Goal: Task Accomplishment & Management: Complete application form

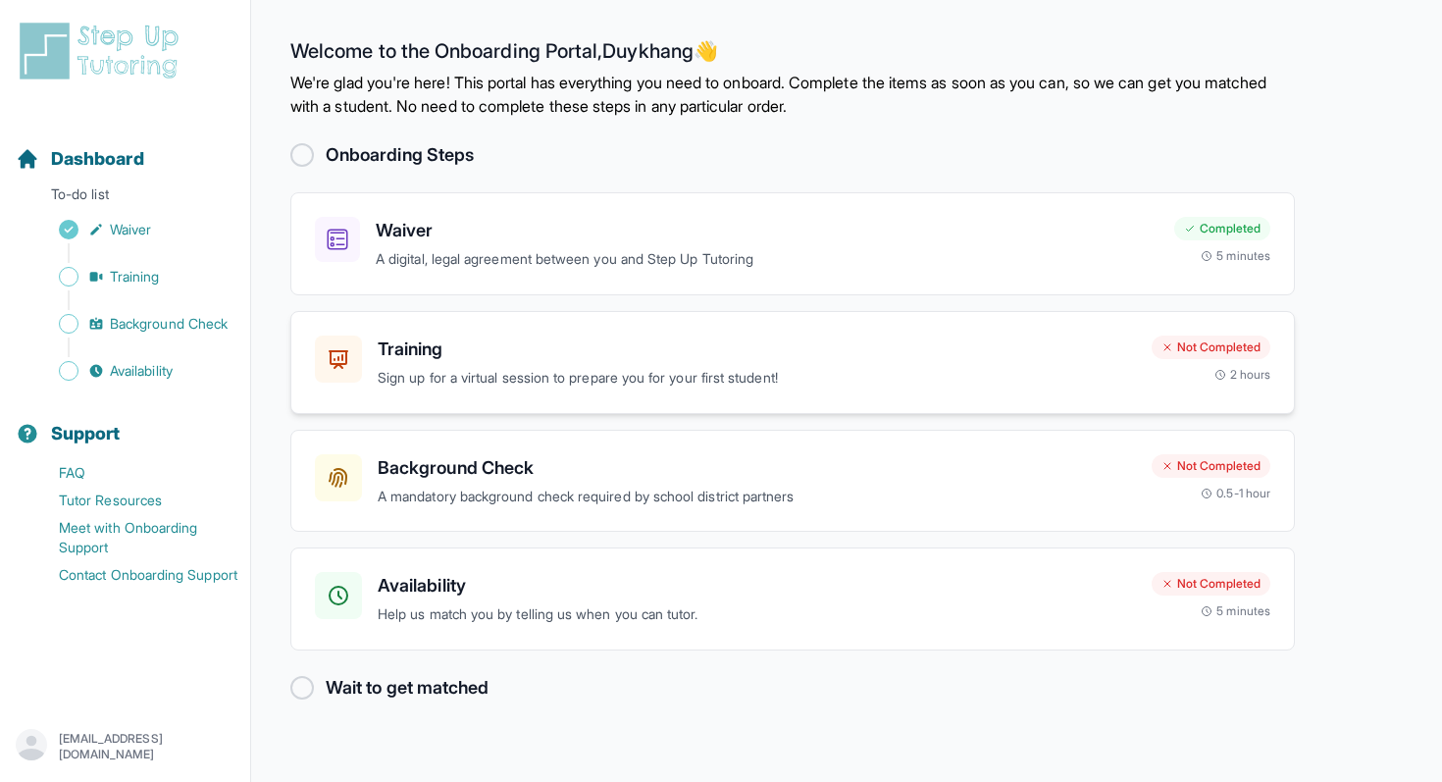
click at [398, 361] on h3 "Training" at bounding box center [757, 349] width 758 height 27
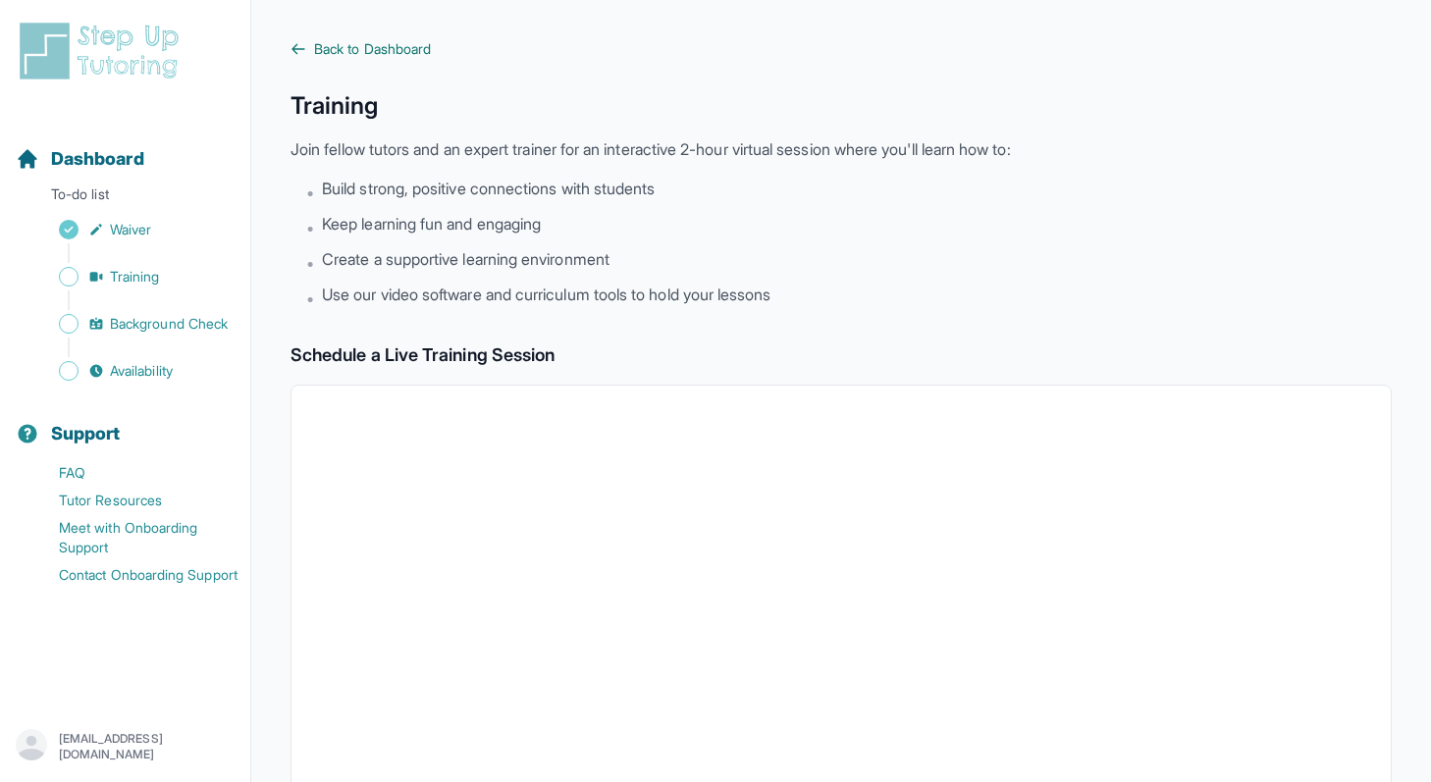
click at [304, 39] on link "Back to Dashboard" at bounding box center [840, 49] width 1101 height 20
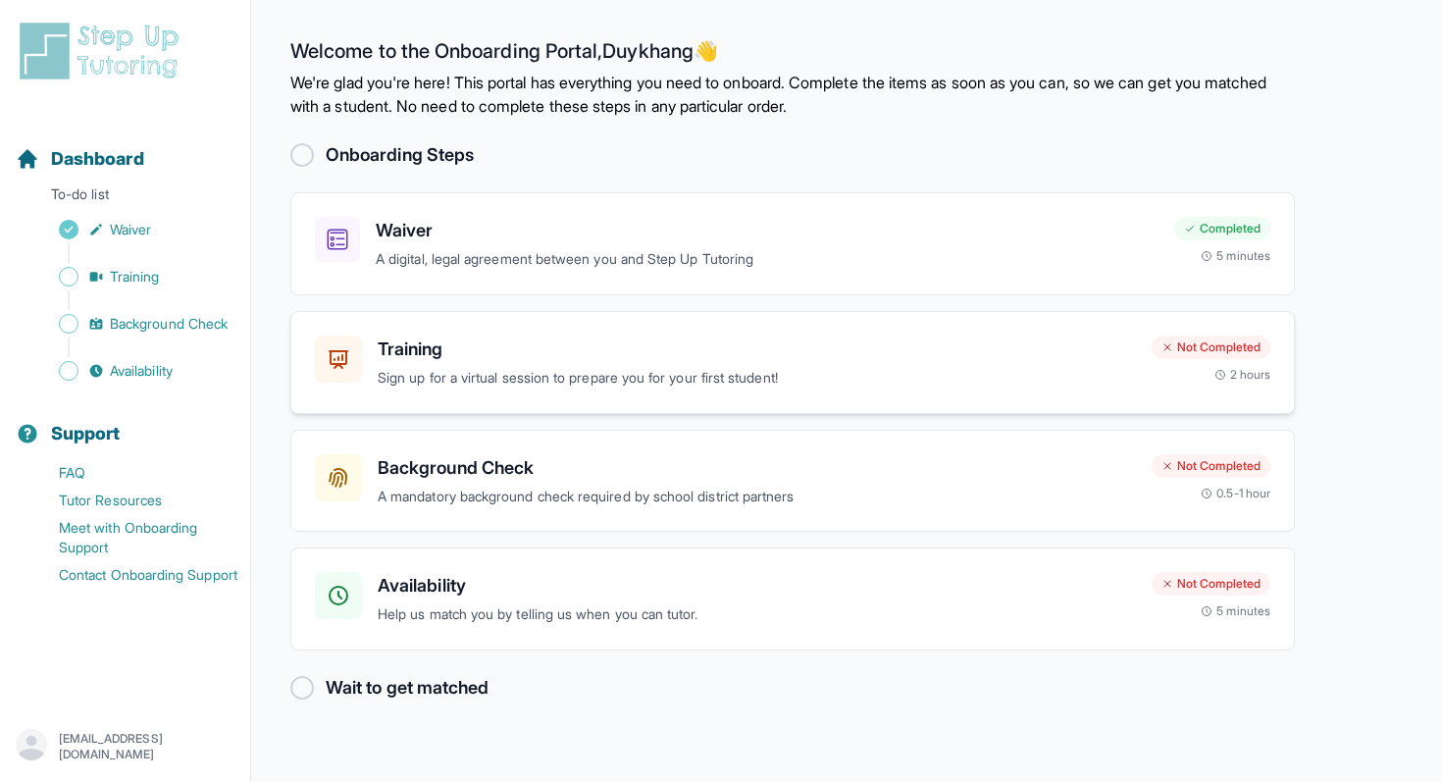
click at [487, 344] on h3 "Training" at bounding box center [757, 349] width 758 height 27
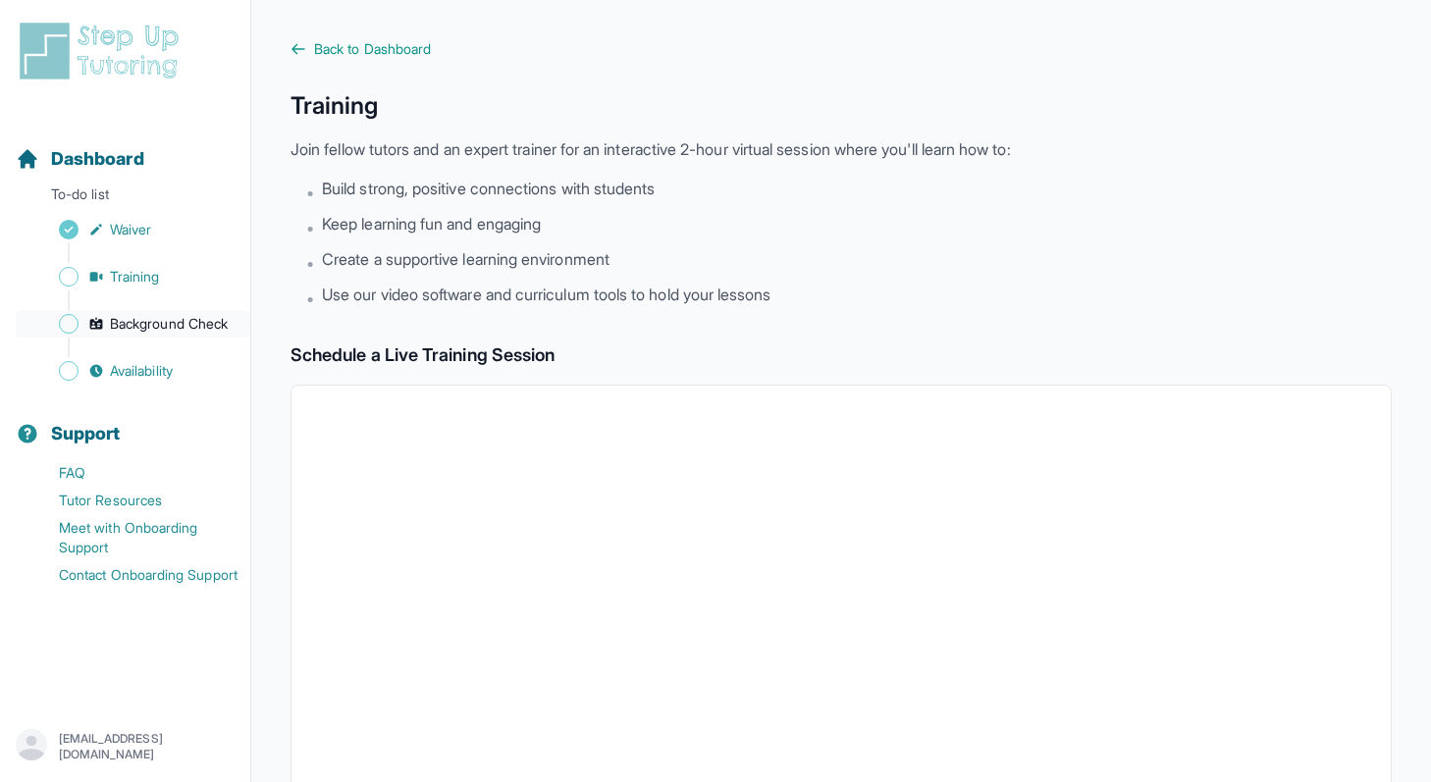
click at [132, 318] on span "Background Check" at bounding box center [169, 324] width 118 height 20
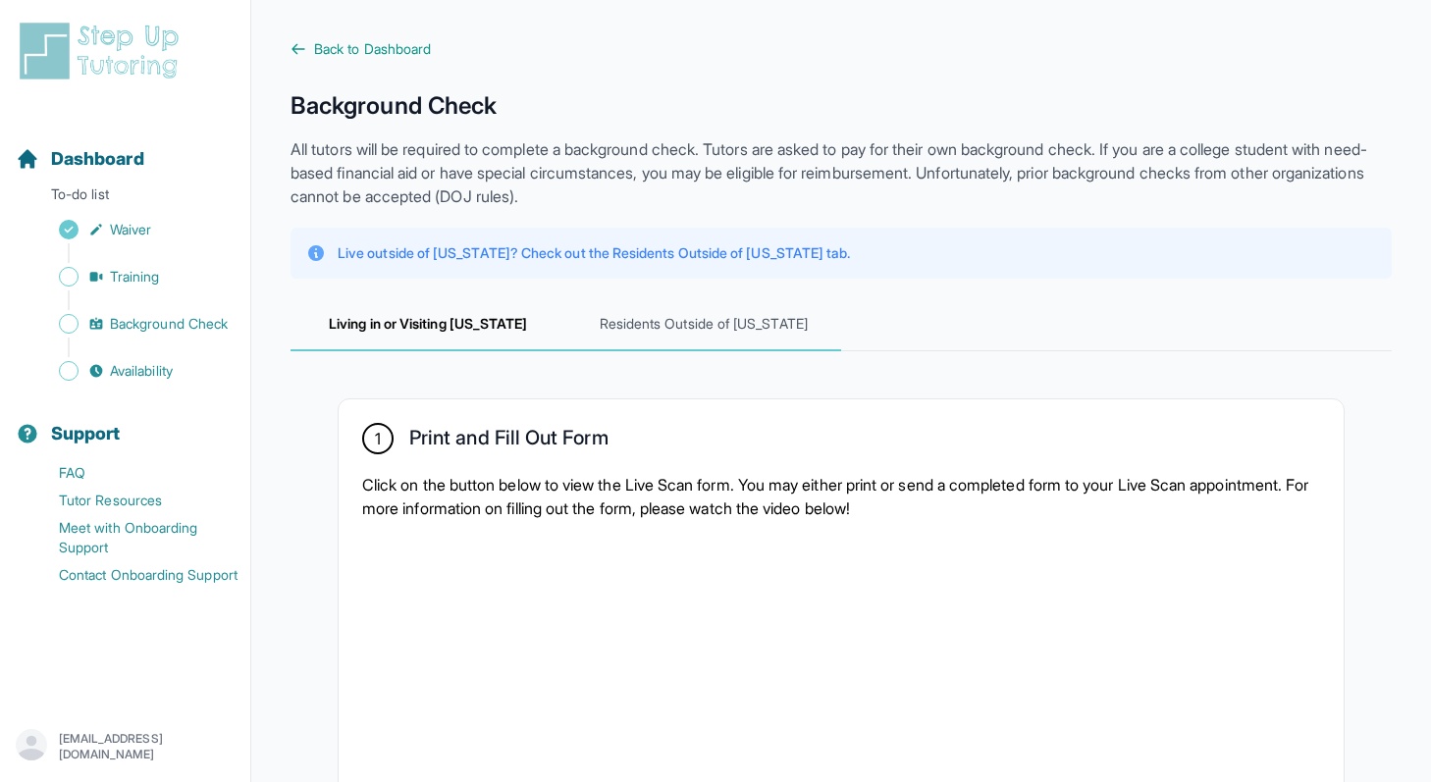
click at [651, 306] on span "Residents Outside of [US_STATE]" at bounding box center [704, 324] width 276 height 53
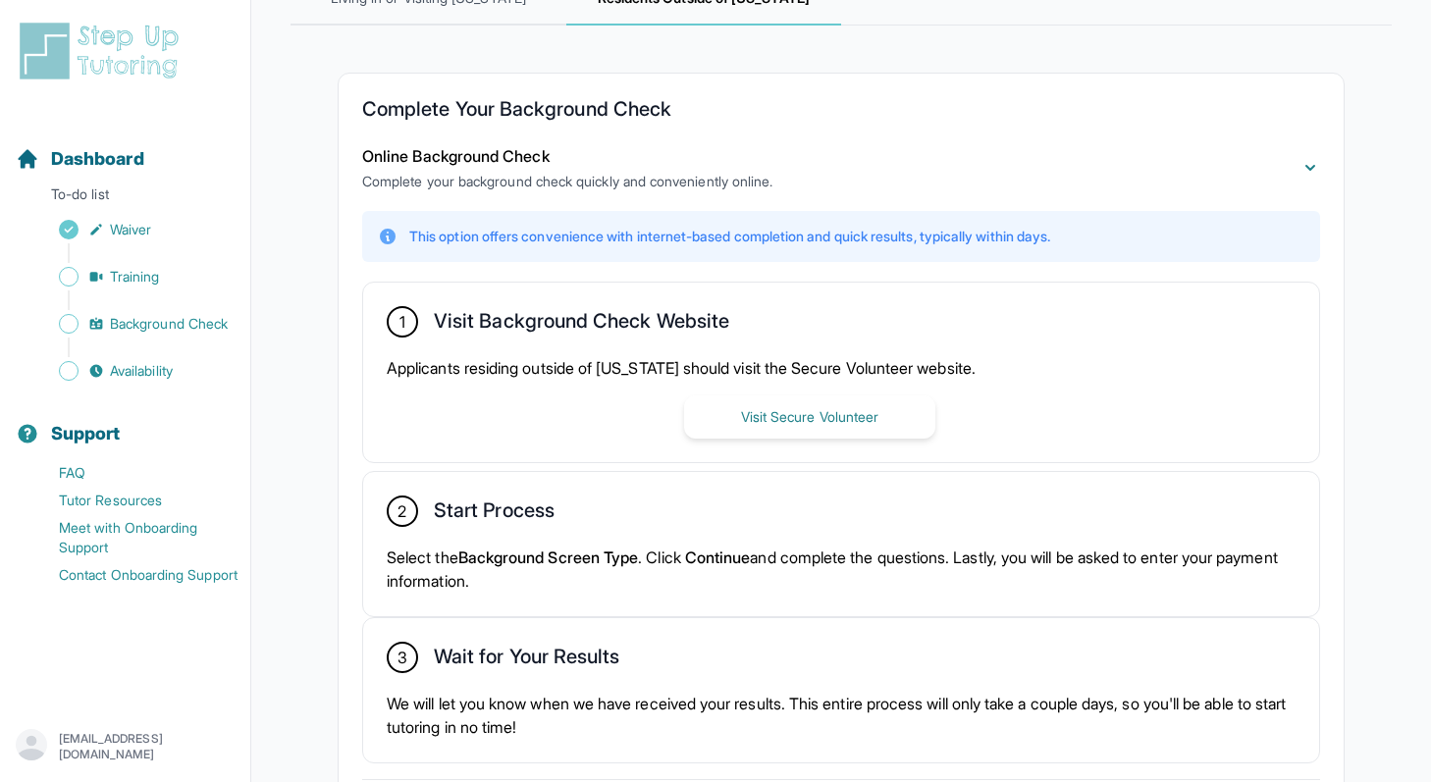
scroll to position [328, 0]
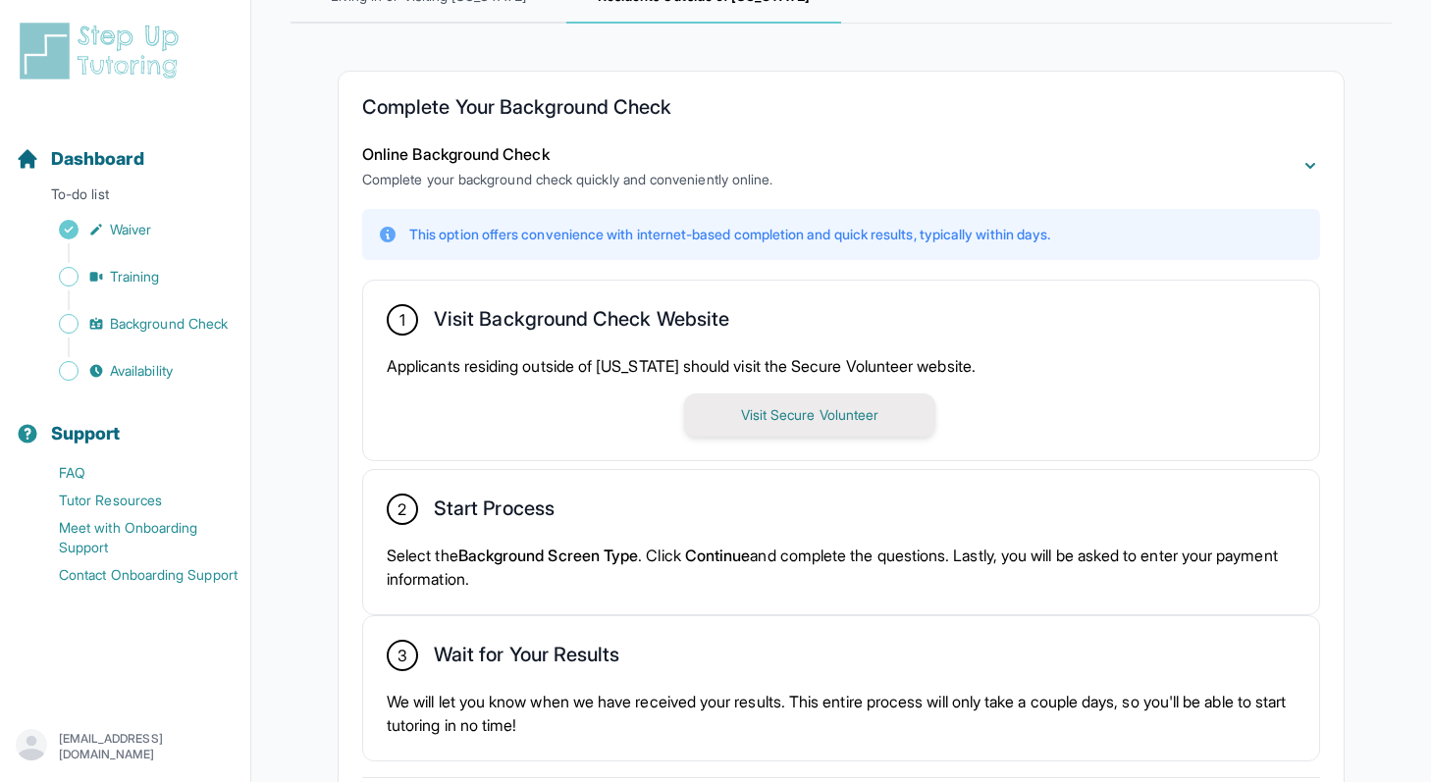
click at [793, 419] on button "Visit Secure Volunteer" at bounding box center [809, 414] width 251 height 43
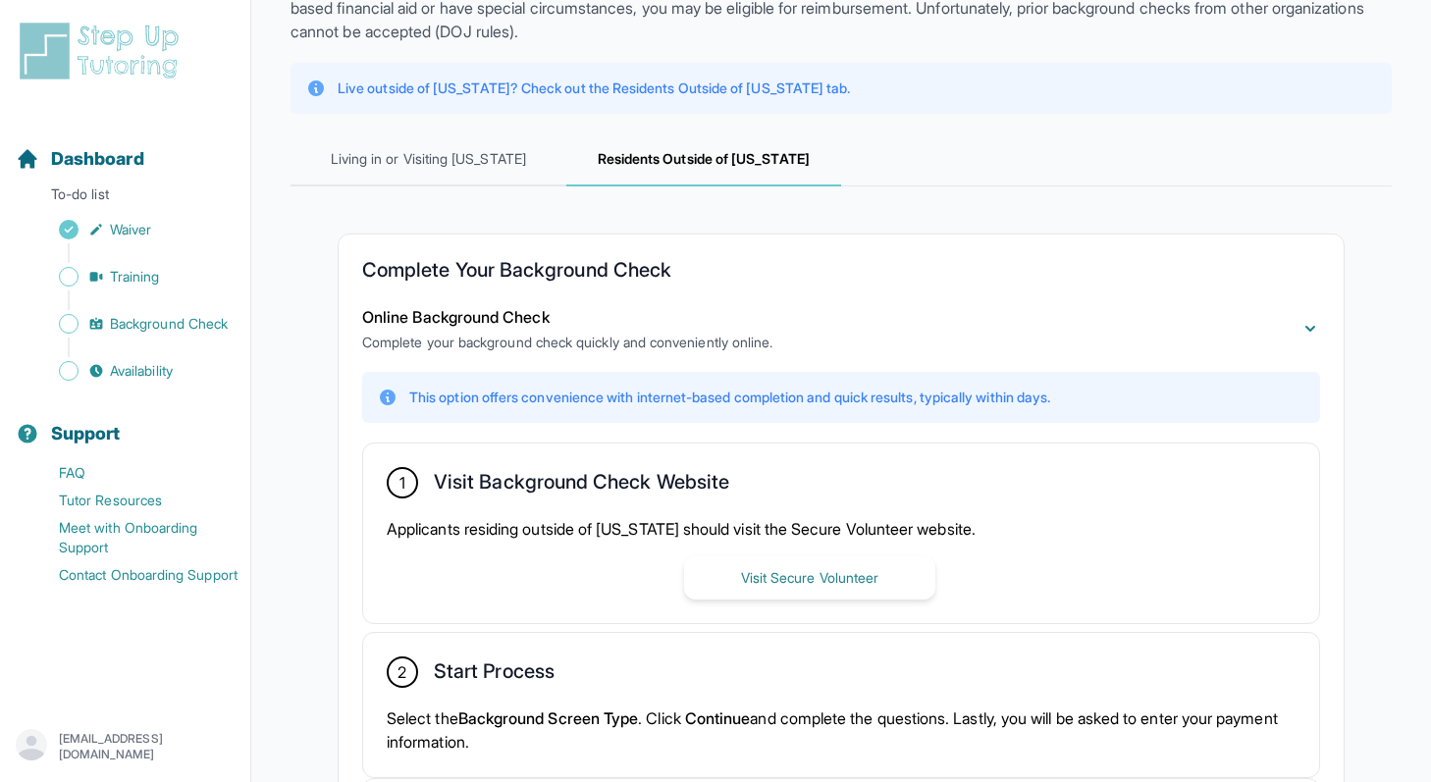
scroll to position [0, 0]
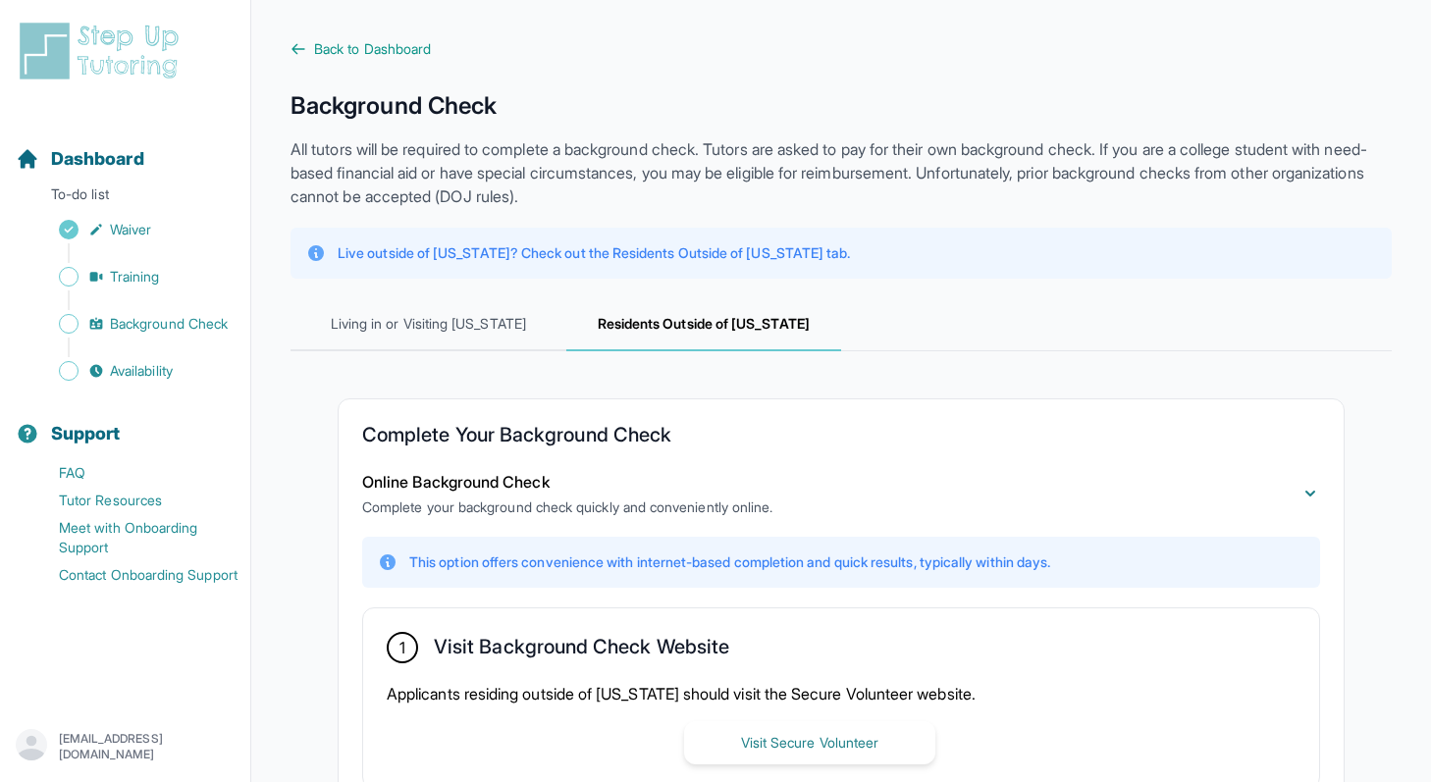
click at [165, 243] on div "Sidebar" at bounding box center [129, 253] width 227 height 20
click at [128, 387] on nav "Dashboard To-do list Waiver Training Background Check Availability Support FAQ …" at bounding box center [125, 406] width 250 height 584
click at [128, 372] on span "Availability" at bounding box center [141, 371] width 63 height 20
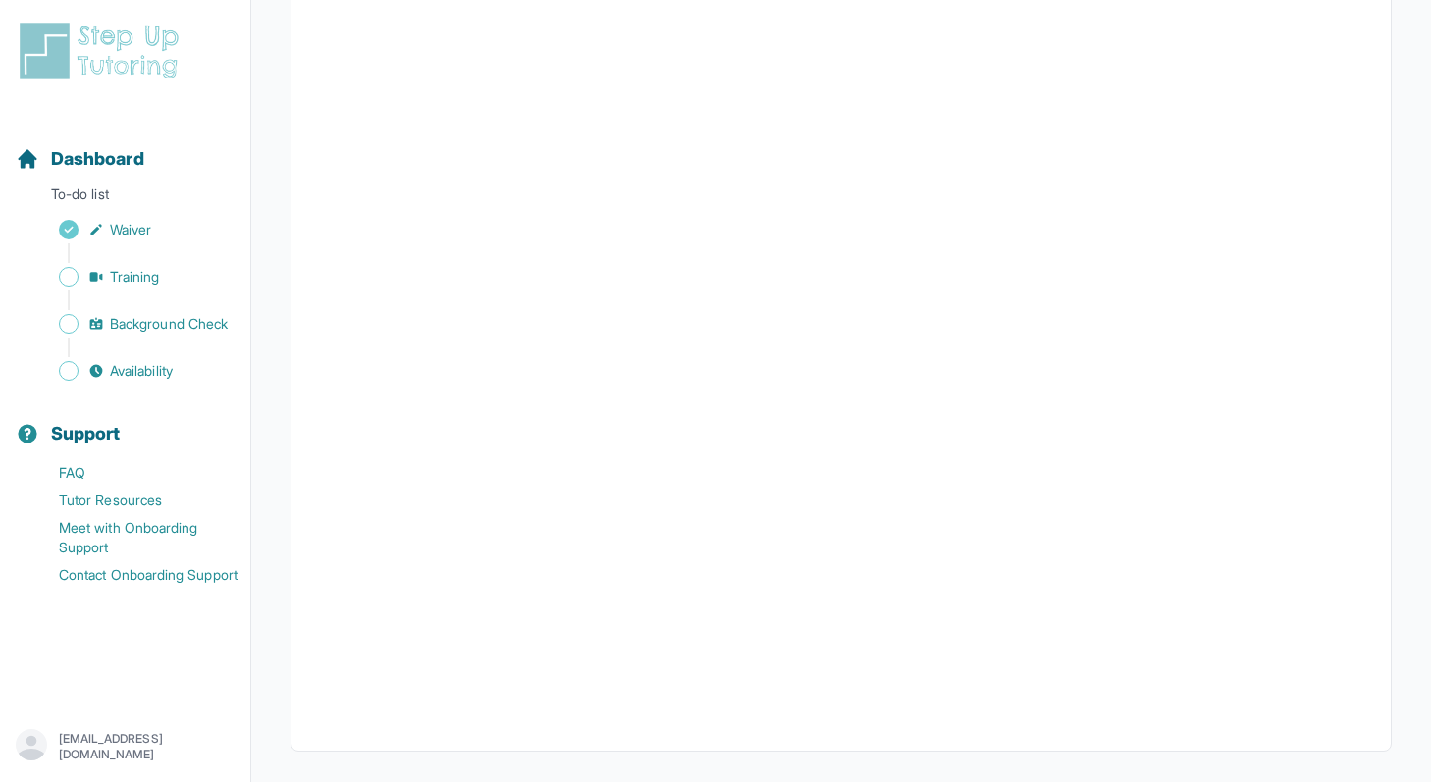
scroll to position [358, 0]
click at [64, 275] on span "Sidebar" at bounding box center [69, 277] width 20 height 20
